Goal: Find specific page/section: Find specific page/section

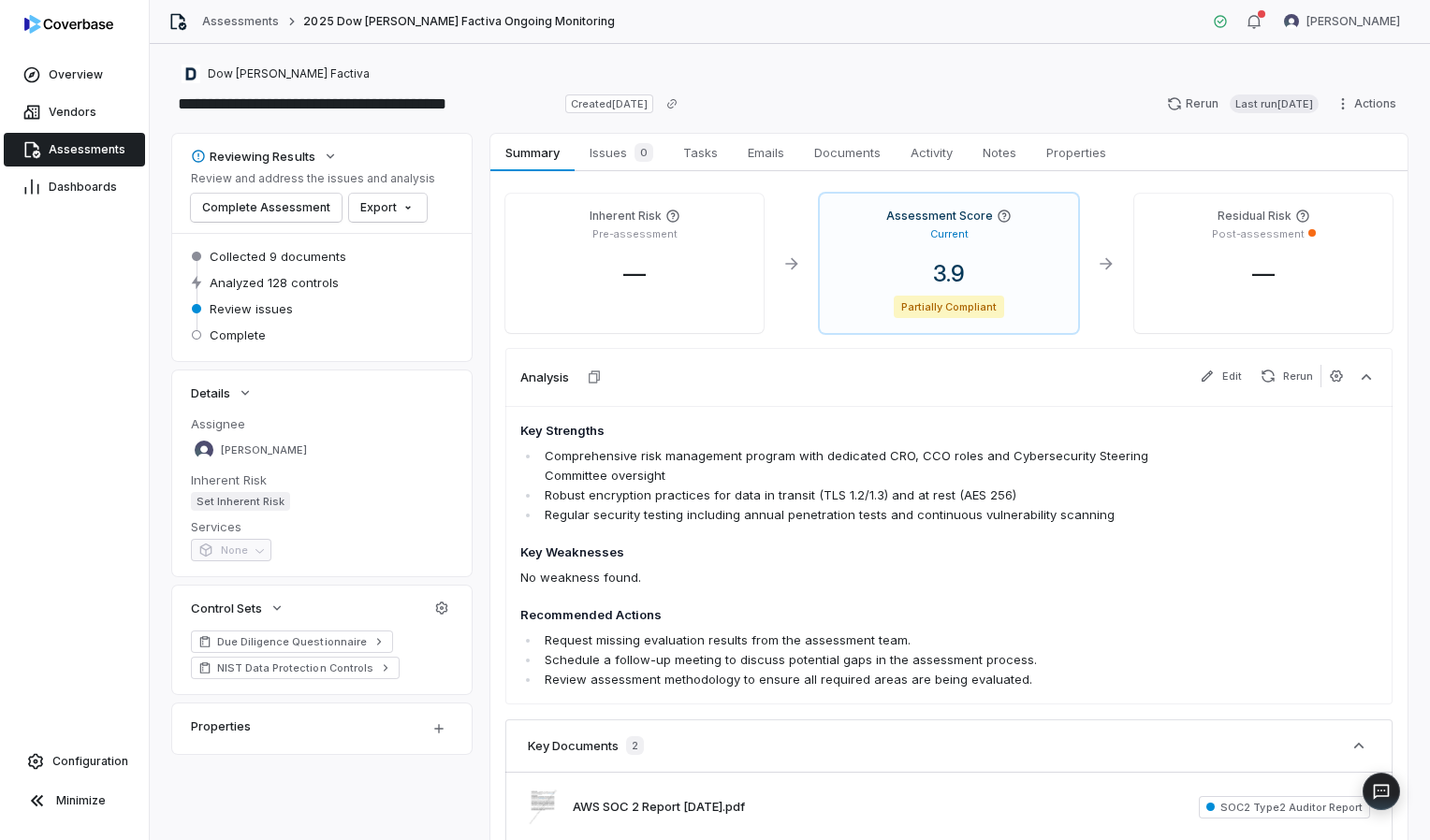
click at [80, 144] on span "Assessments" at bounding box center [87, 149] width 77 height 15
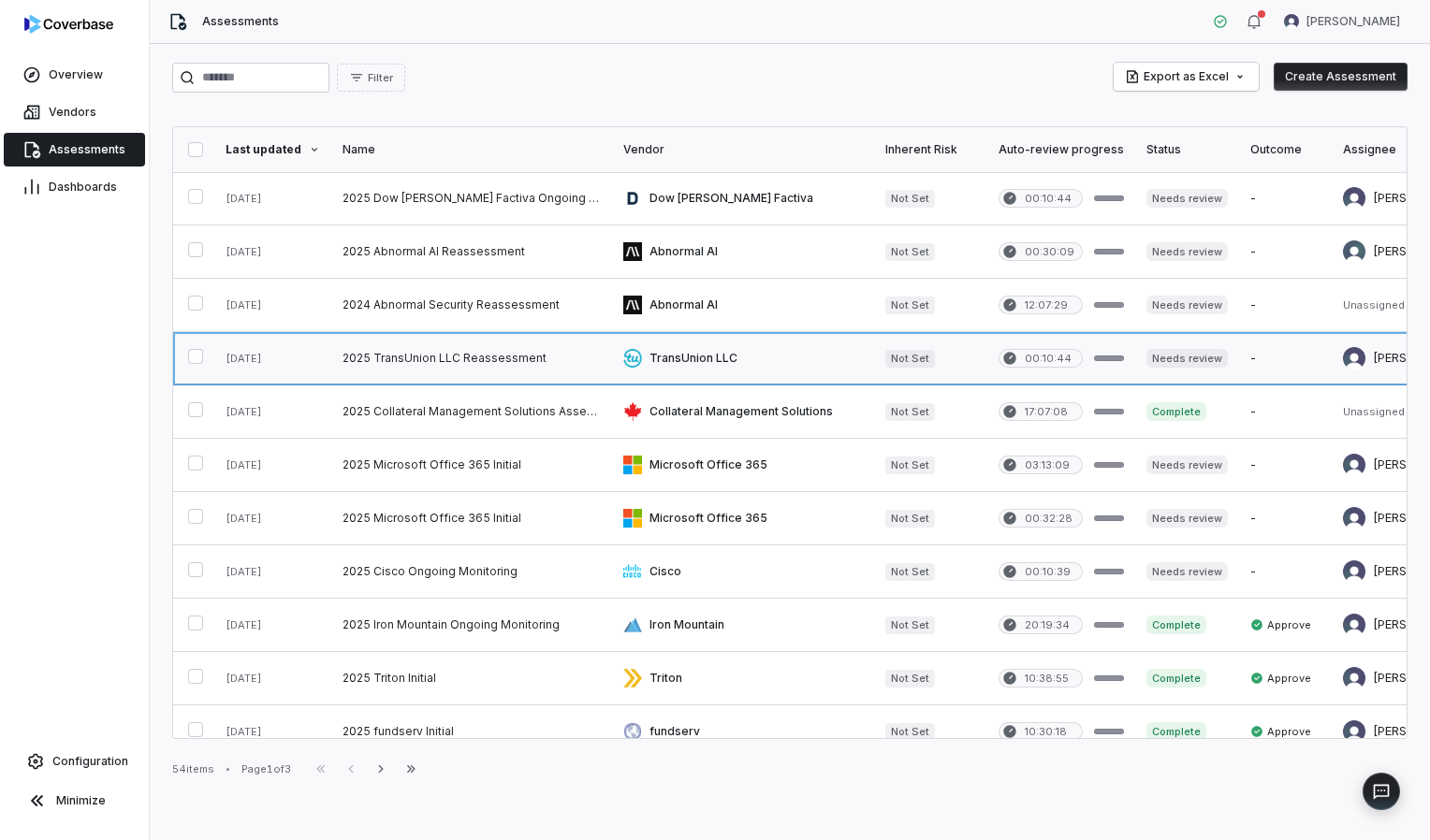
click at [694, 350] on link at bounding box center [743, 357] width 262 height 52
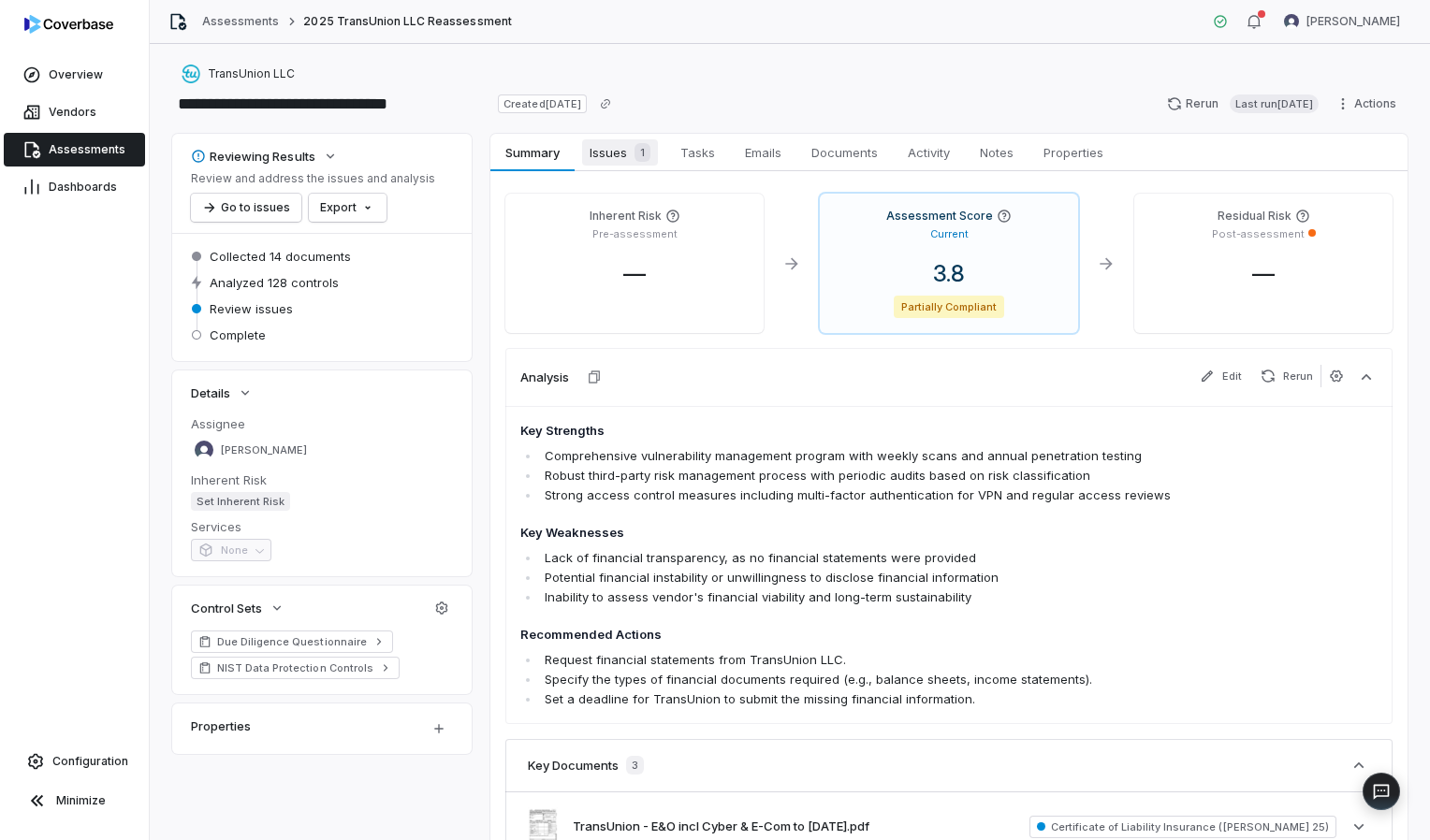
click at [626, 158] on span "Issues 1" at bounding box center [619, 153] width 76 height 27
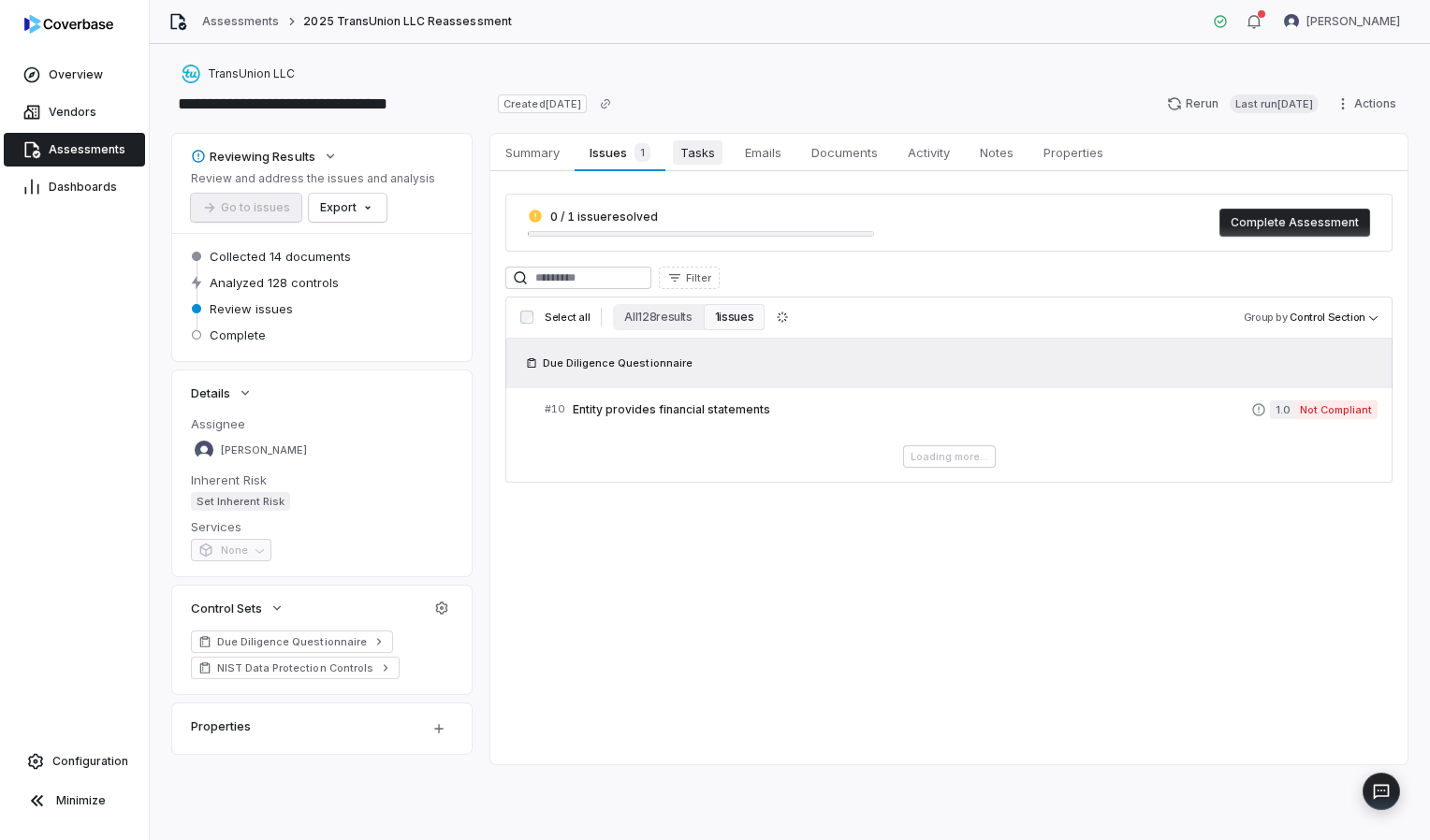
click at [714, 153] on span "Tasks" at bounding box center [697, 153] width 49 height 25
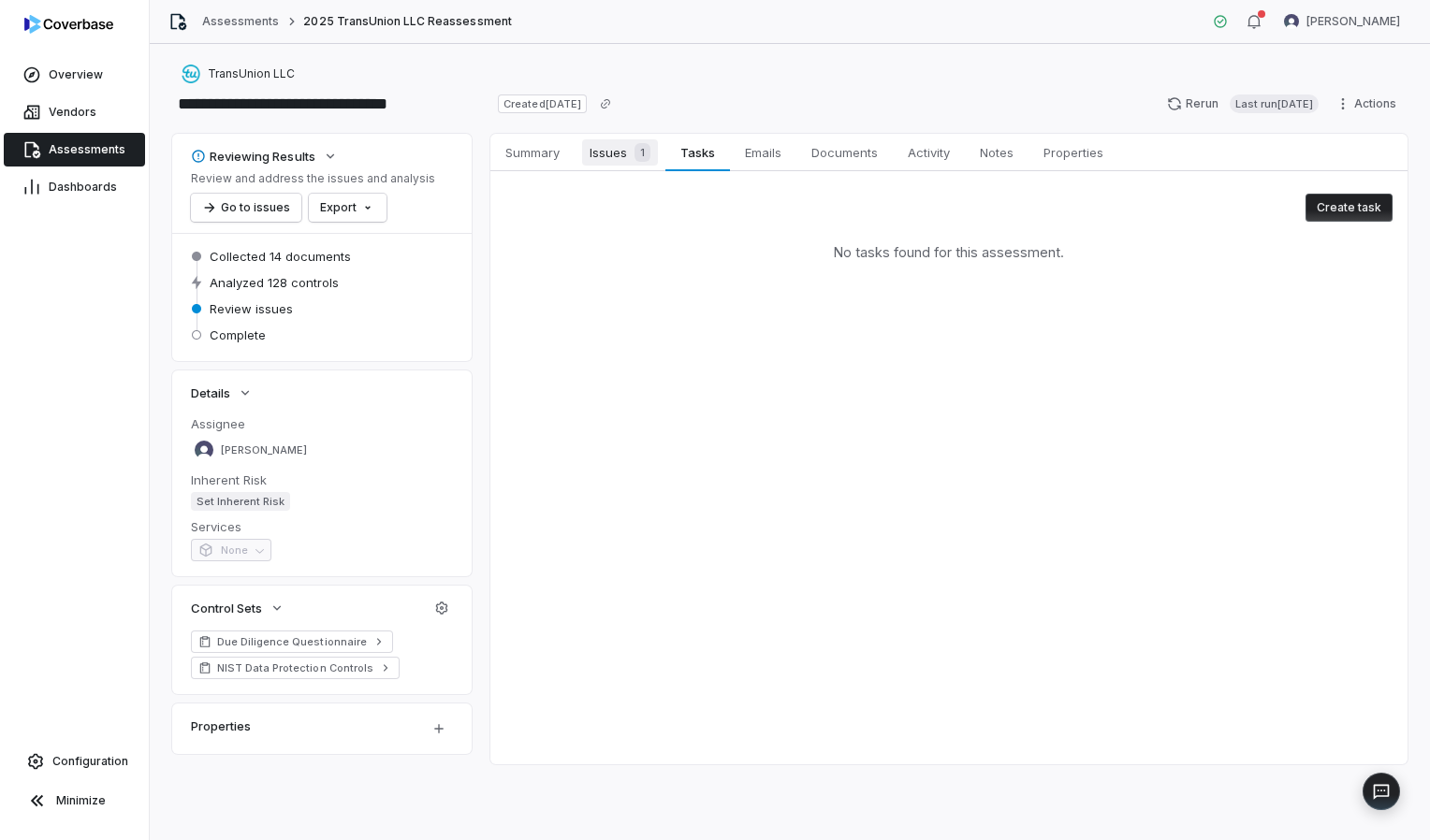
click at [632, 150] on div "1" at bounding box center [639, 152] width 24 height 19
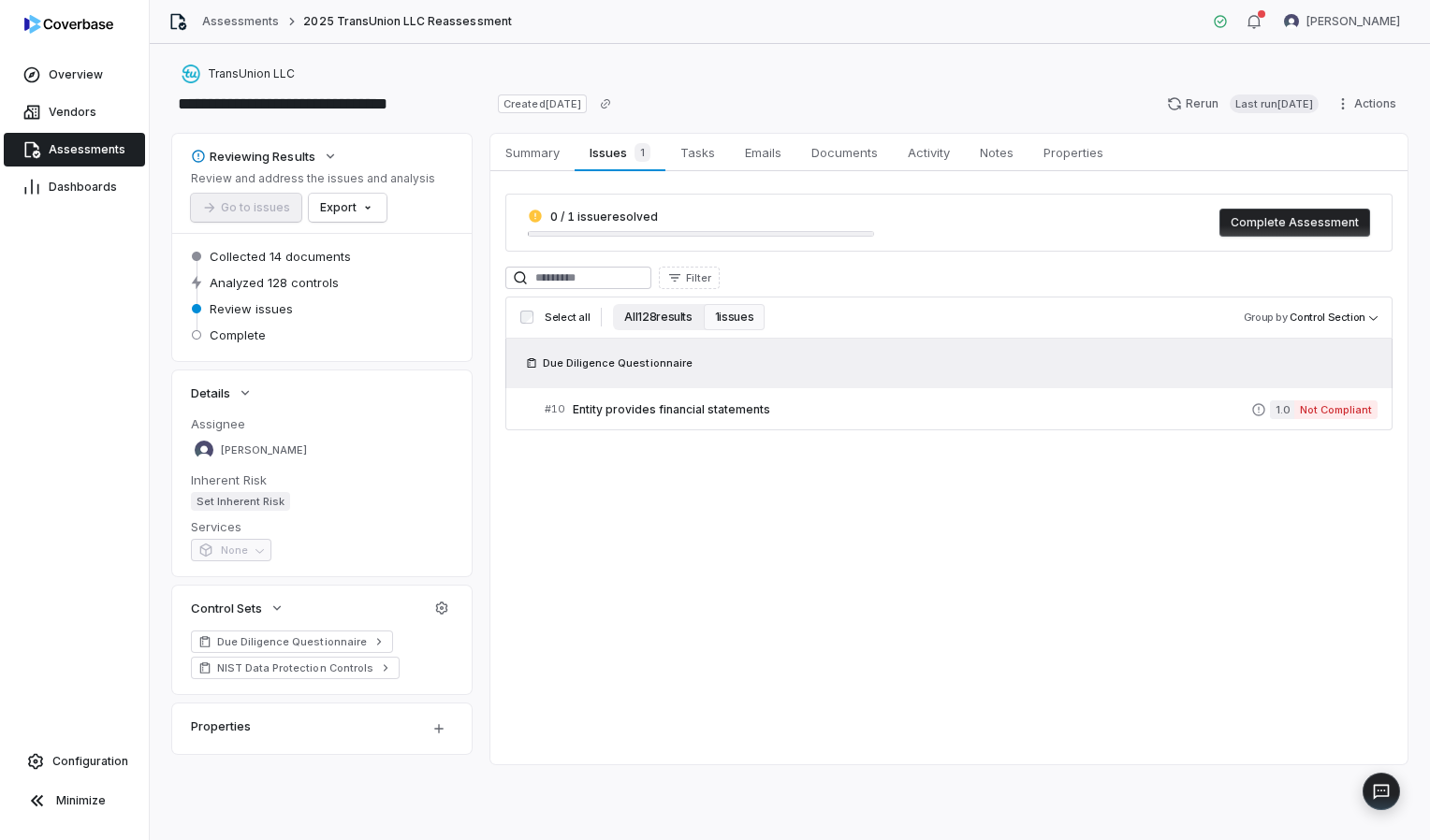
click at [652, 317] on button "All 128 results" at bounding box center [657, 317] width 90 height 27
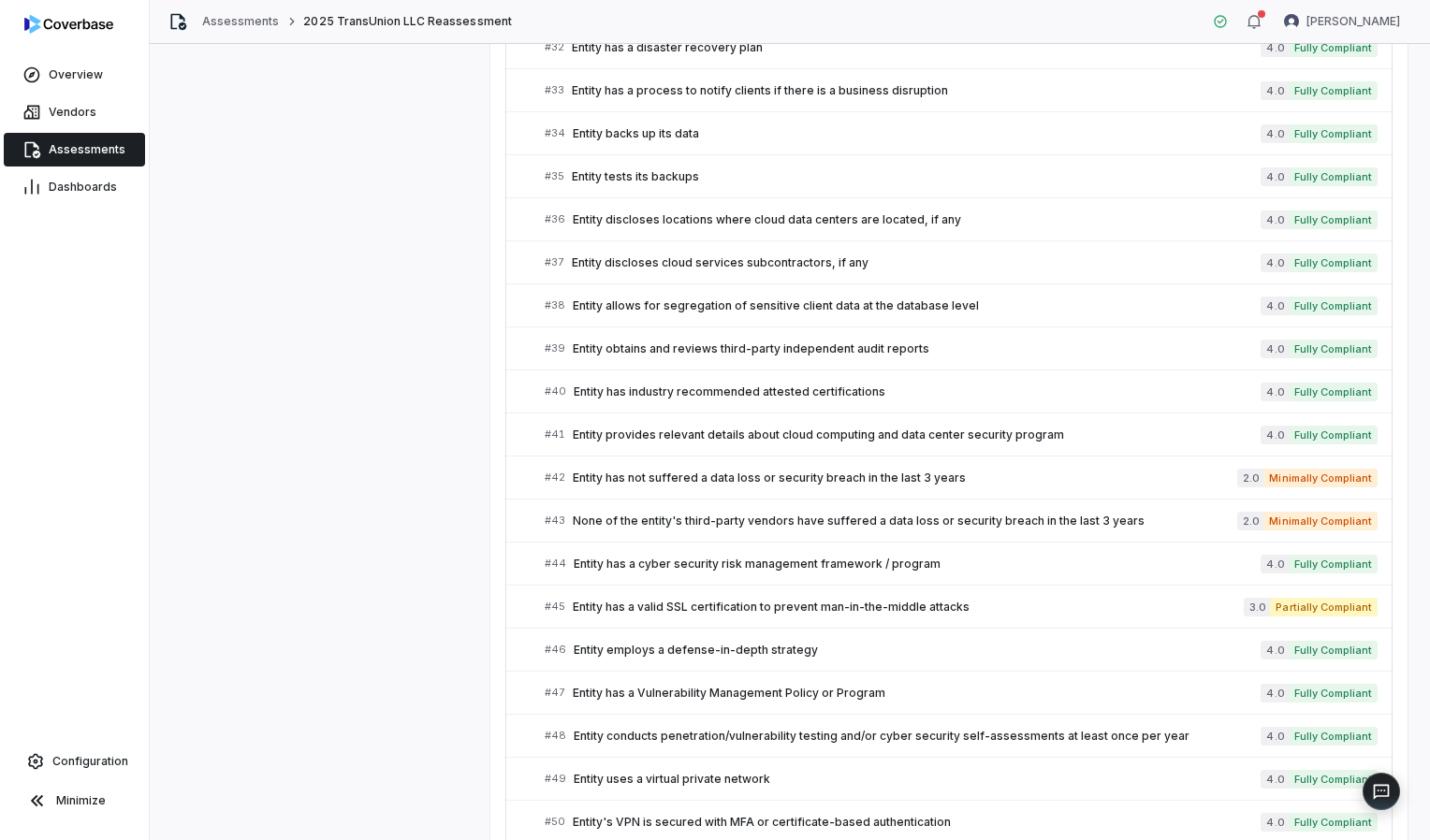
scroll to position [1695, 0]
click at [865, 472] on span "Entity has not suffered a data loss or security breach in the last 3 years" at bounding box center [904, 479] width 665 height 15
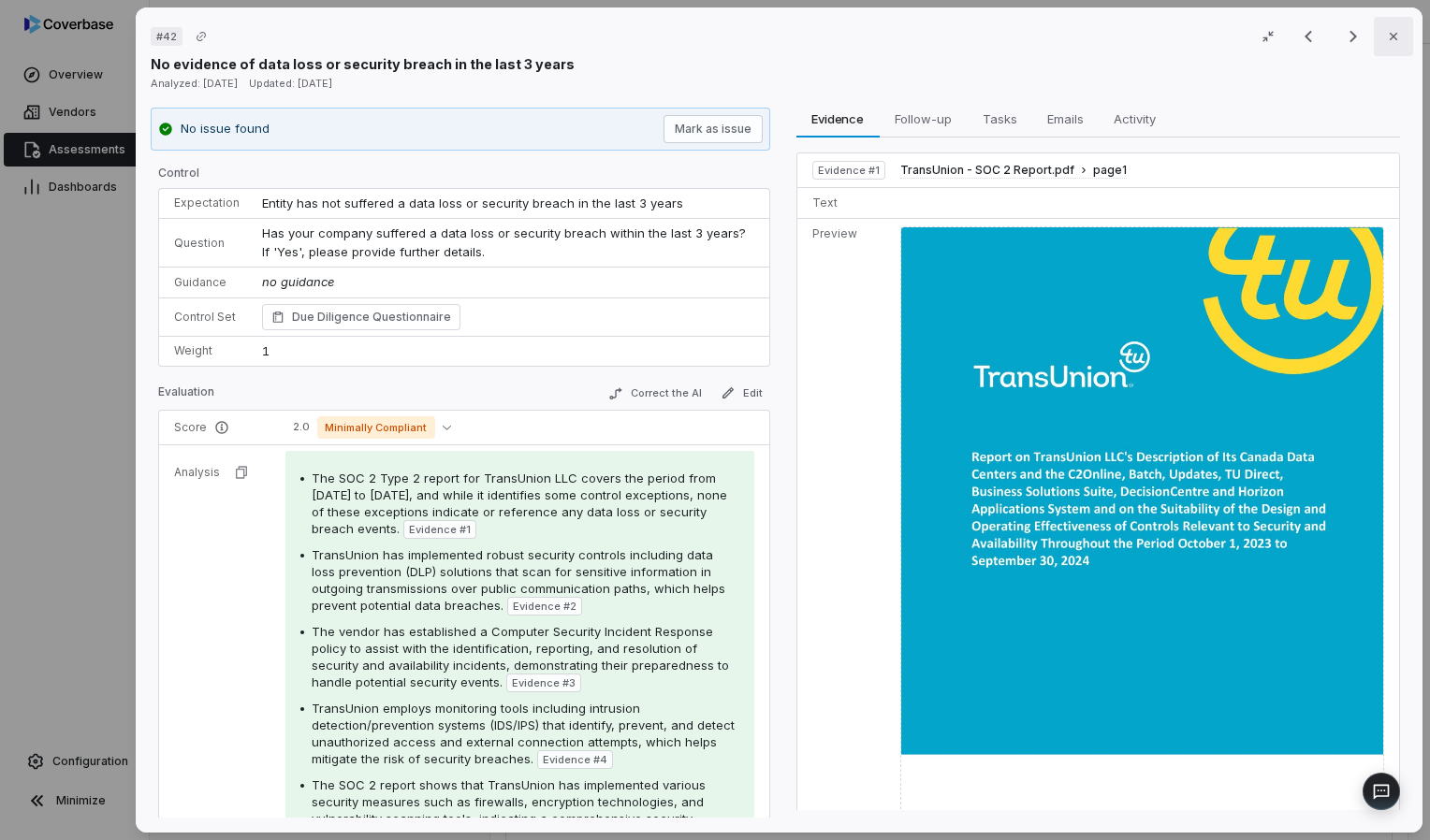
click at [1391, 30] on icon "button" at bounding box center [1393, 35] width 15 height 15
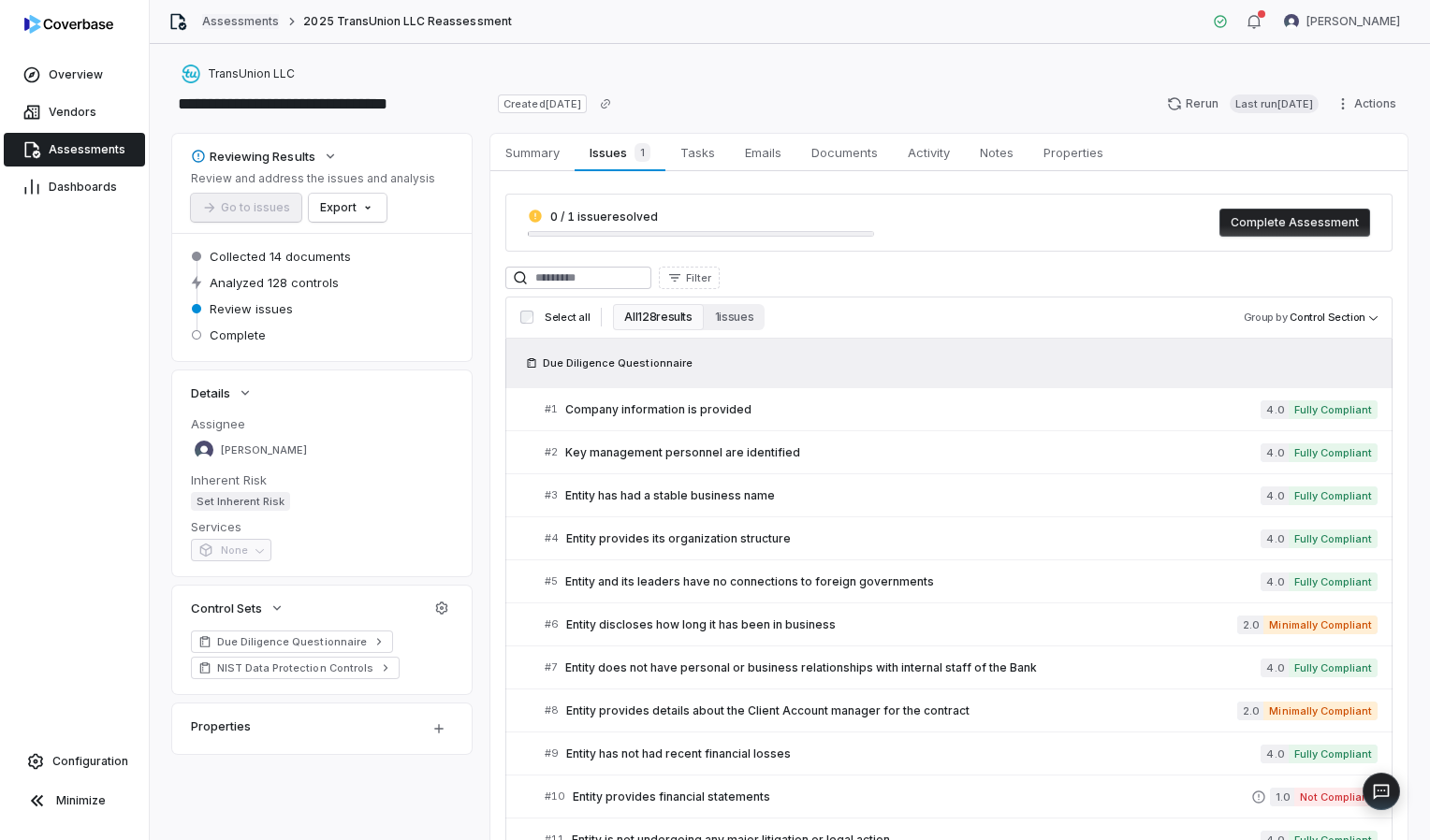
click at [230, 25] on link "Assessments" at bounding box center [240, 21] width 77 height 15
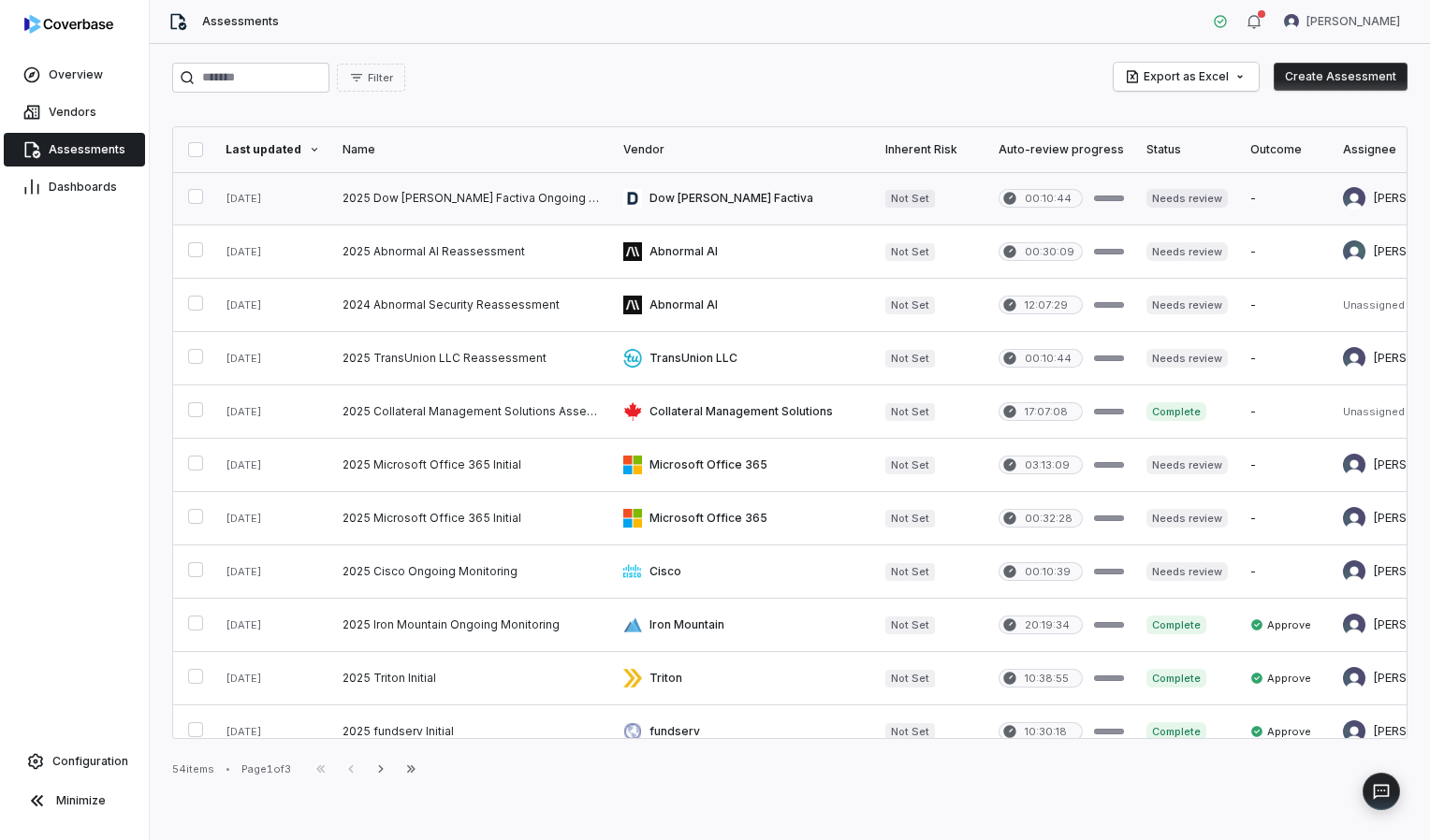
click at [463, 189] on link at bounding box center [471, 198] width 281 height 52
